Goal: Learn about a topic

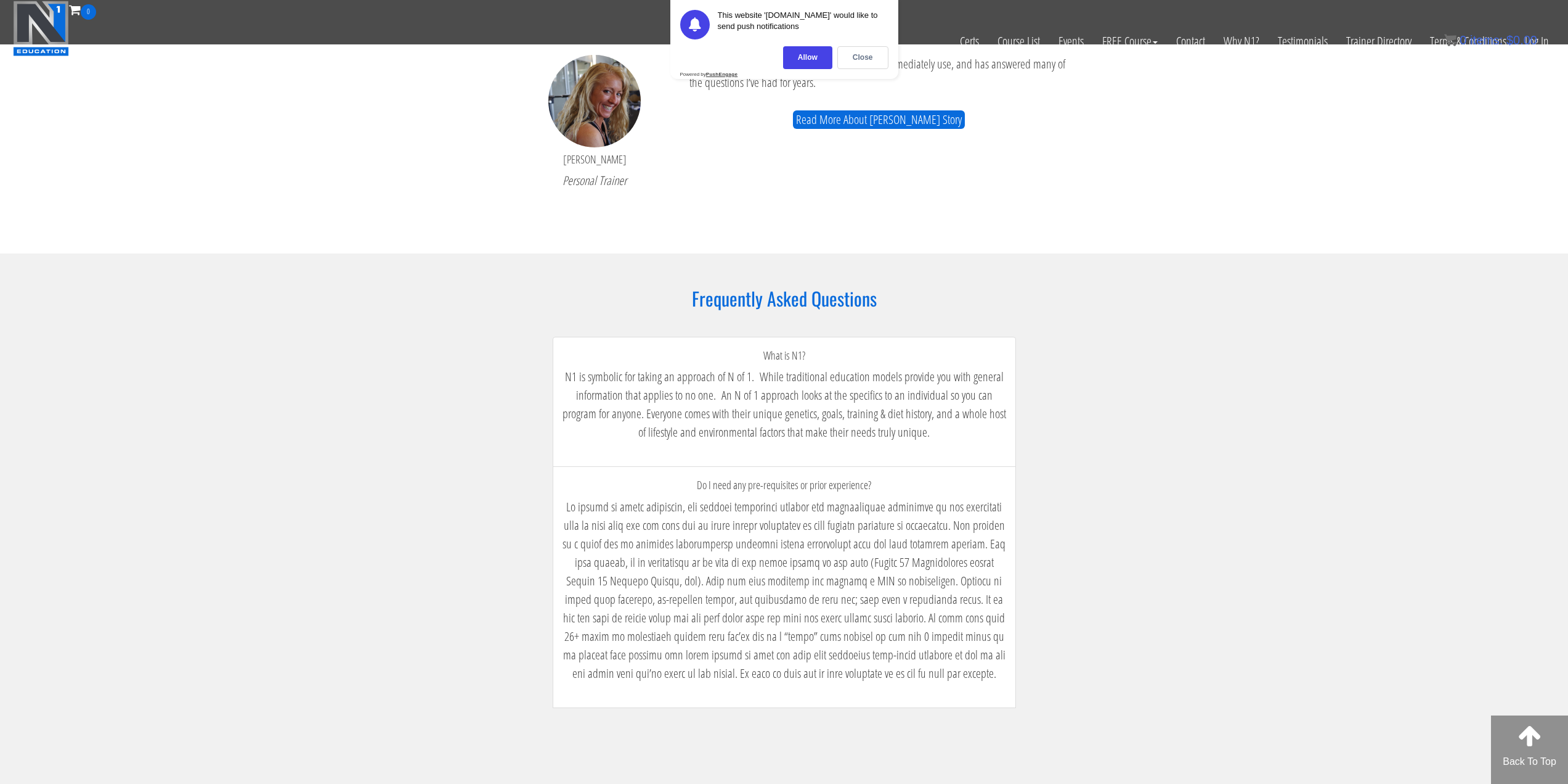
scroll to position [1788, 0]
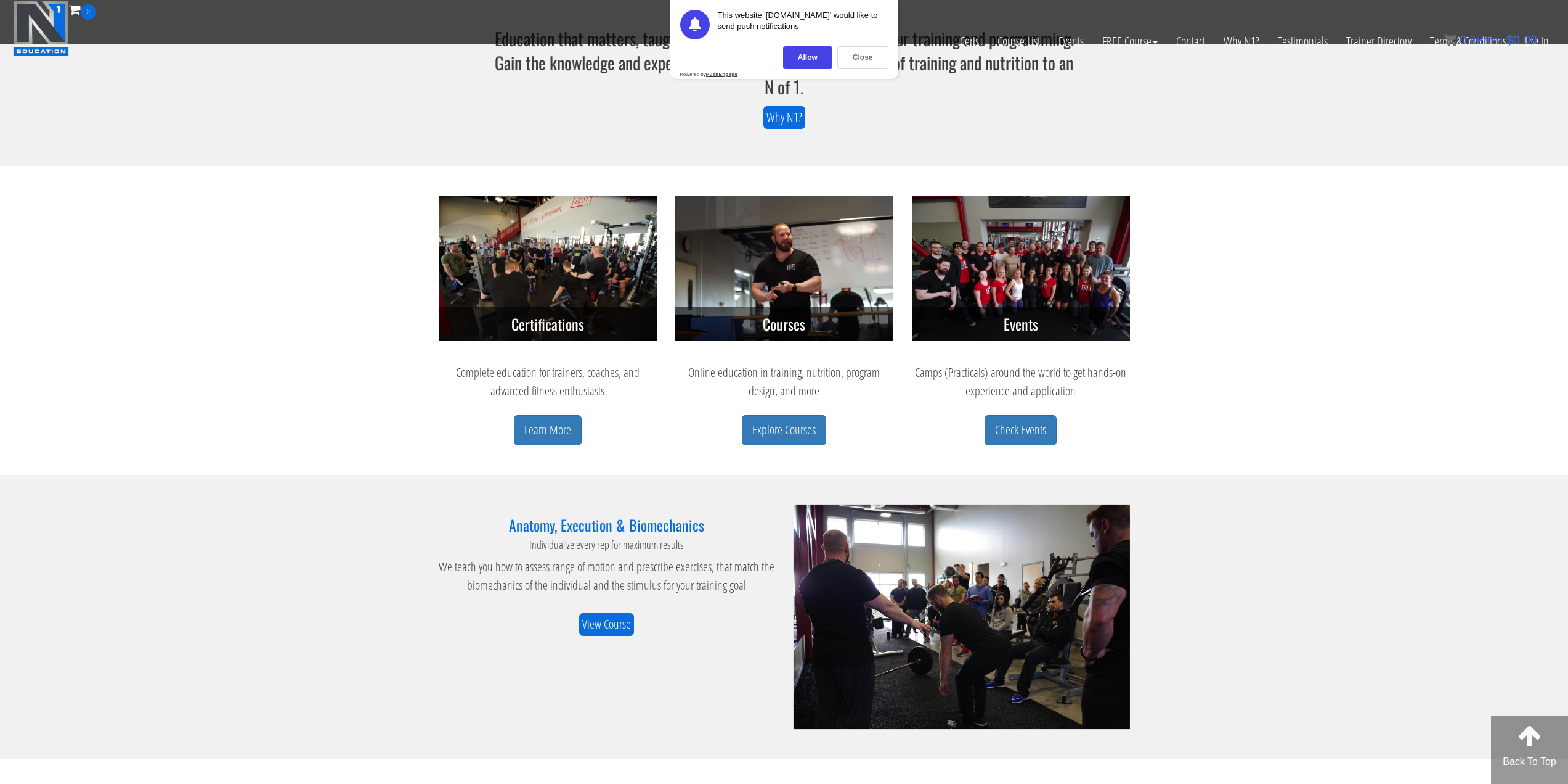
drag, startPoint x: 605, startPoint y: 451, endPoint x: 646, endPoint y: 258, distance: 197.3
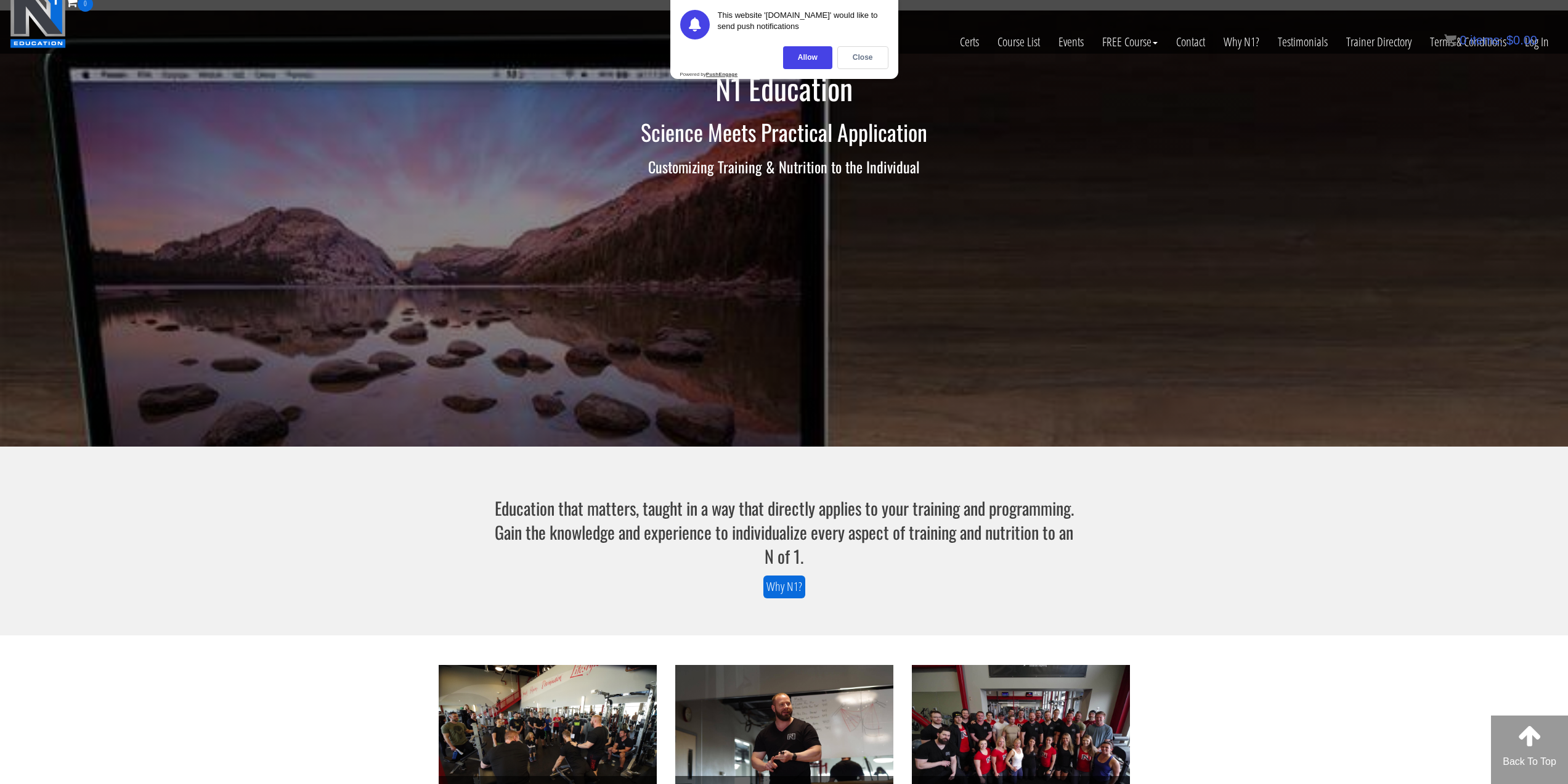
scroll to position [0, 0]
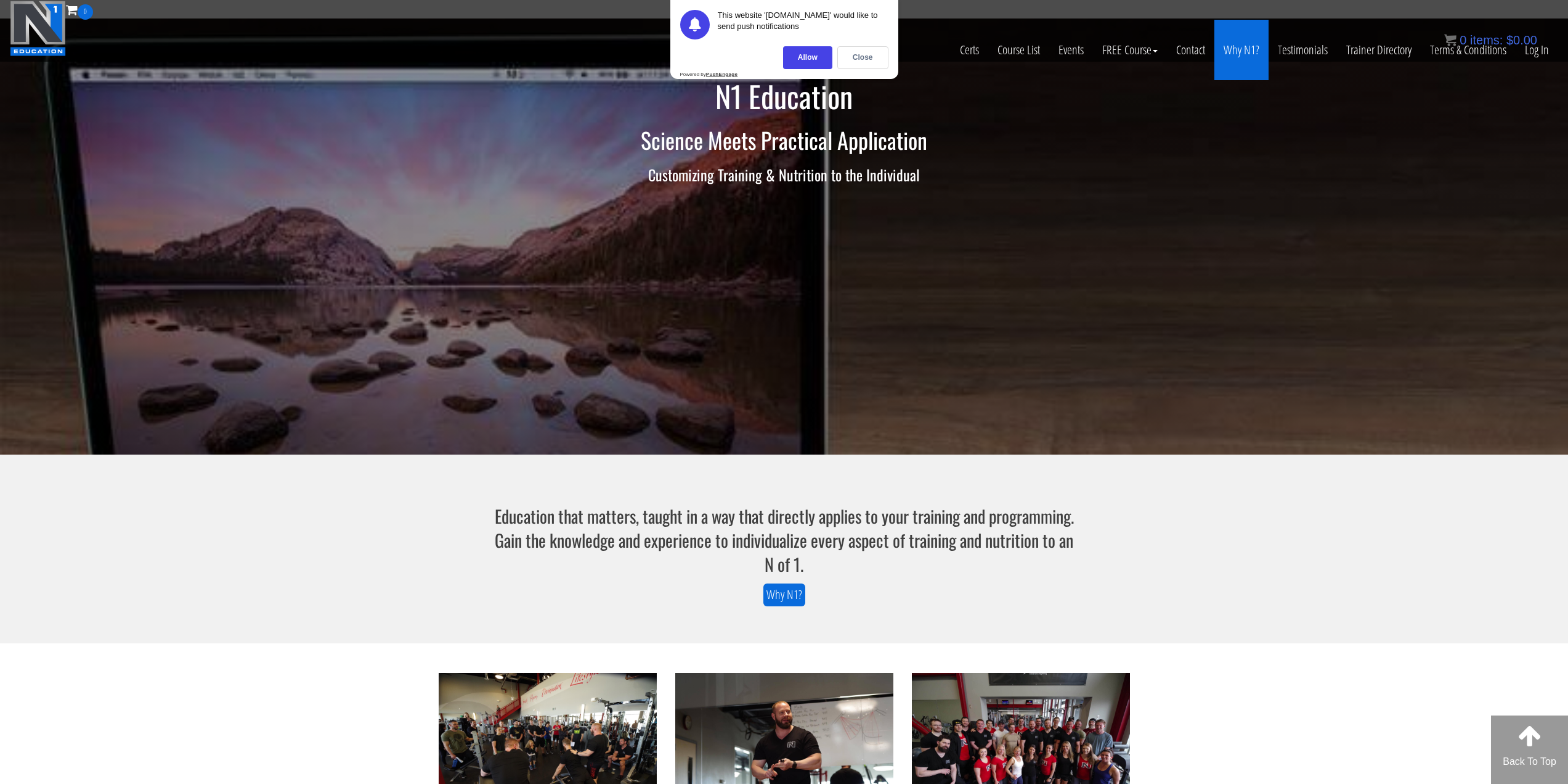
click at [1242, 56] on link "Why N1?" at bounding box center [1241, 50] width 54 height 61
click at [858, 60] on div "Close" at bounding box center [863, 57] width 51 height 23
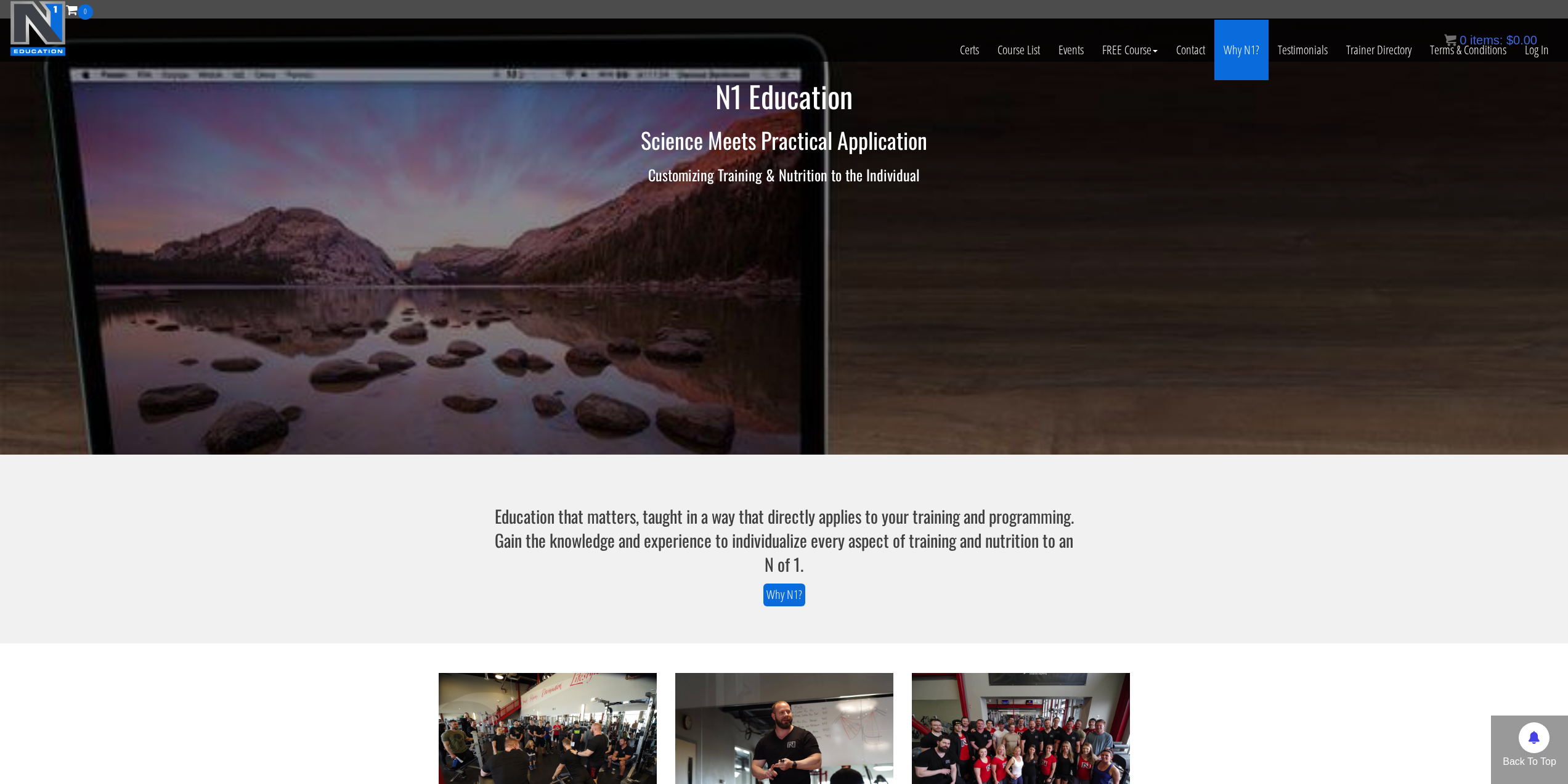
click at [1246, 45] on link "Why N1?" at bounding box center [1241, 50] width 54 height 61
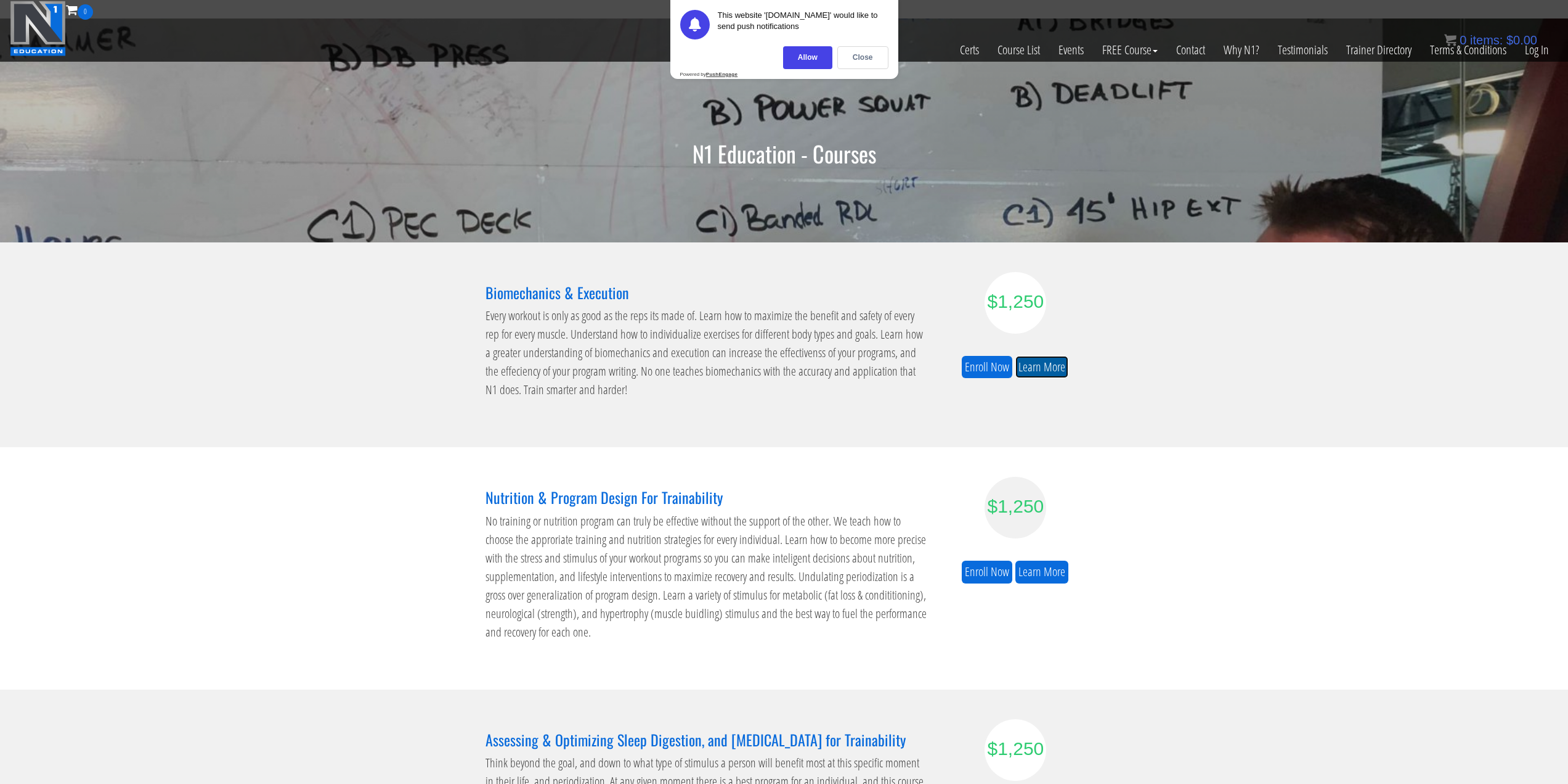
click at [1049, 370] on link "Learn More" at bounding box center [1042, 367] width 53 height 23
click at [854, 58] on div "Close" at bounding box center [863, 57] width 51 height 23
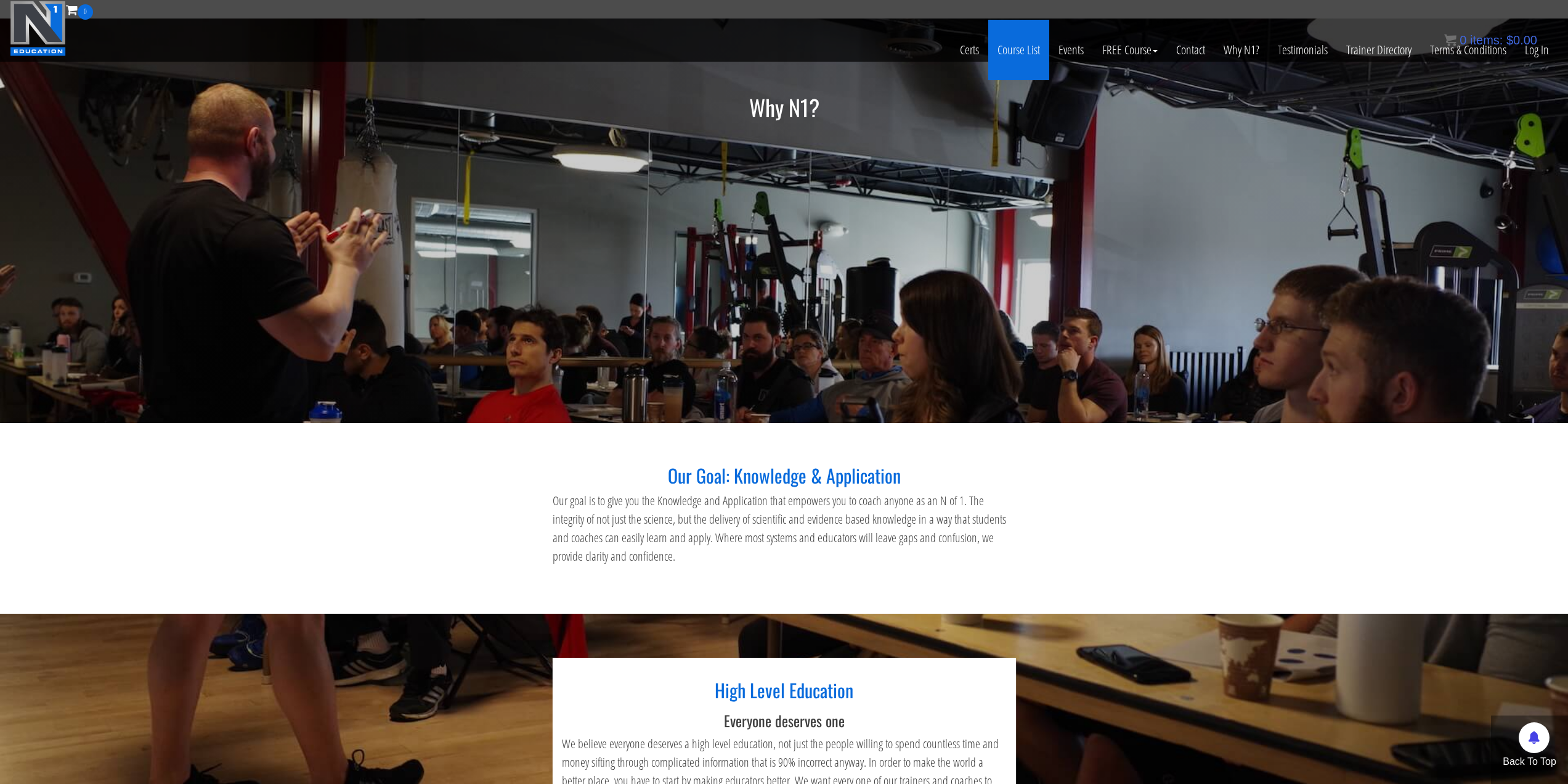
drag, startPoint x: 1029, startPoint y: 484, endPoint x: 1036, endPoint y: 75, distance: 409.1
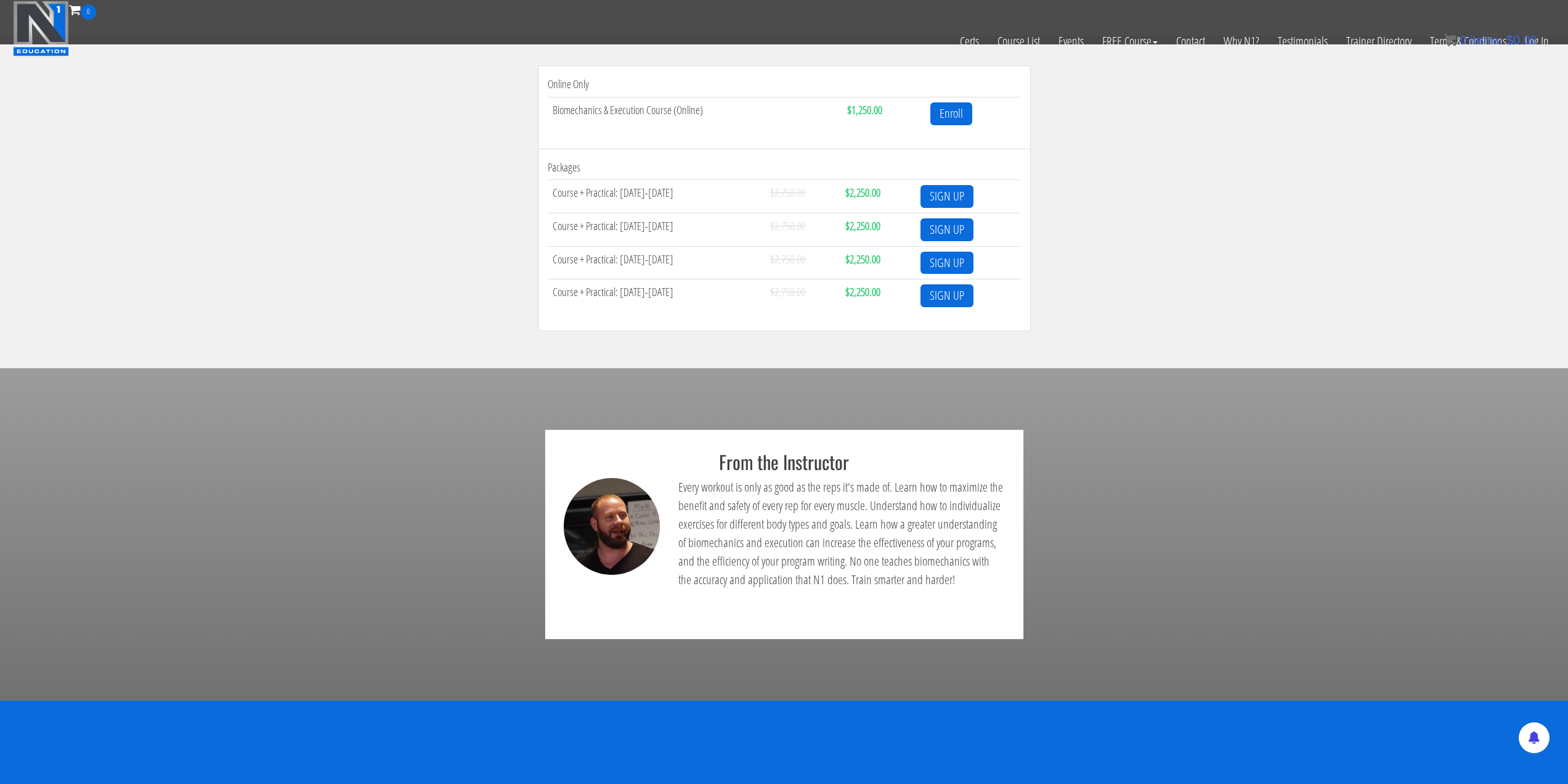
scroll to position [432, 0]
